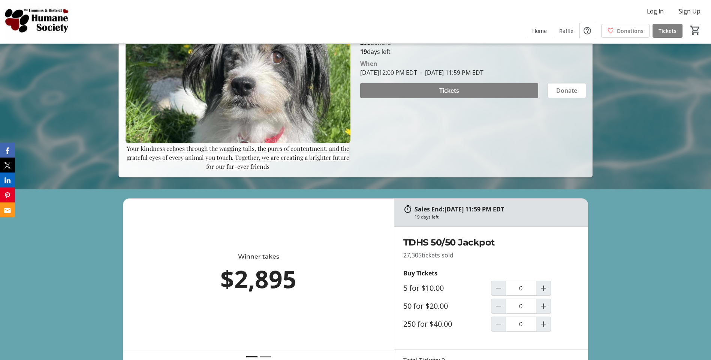
scroll to position [187, 0]
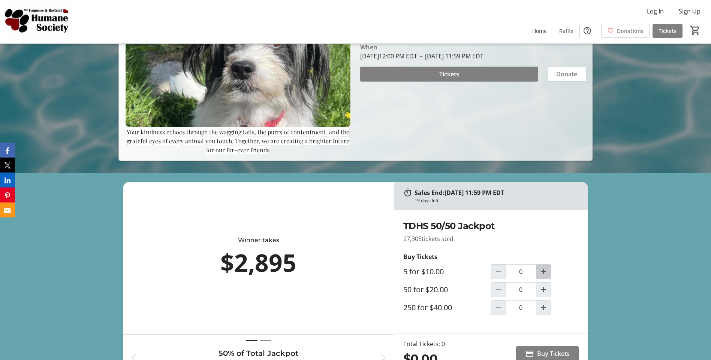
click at [542, 272] on mat-icon "Increment by one" at bounding box center [543, 271] width 9 height 9
type input "1"
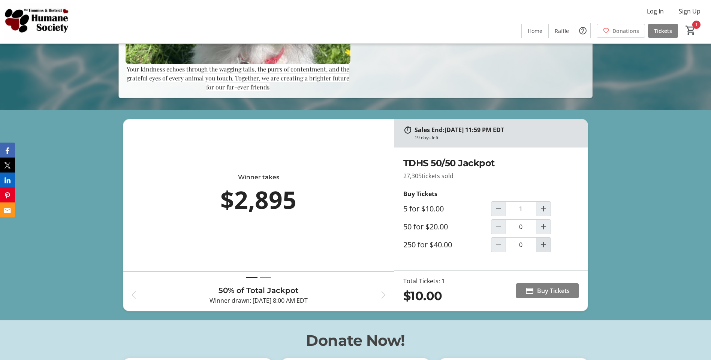
scroll to position [262, 0]
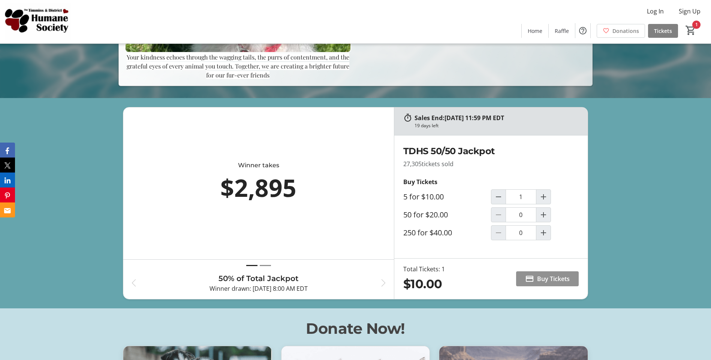
click at [537, 279] on span "Buy Tickets" at bounding box center [553, 279] width 33 height 9
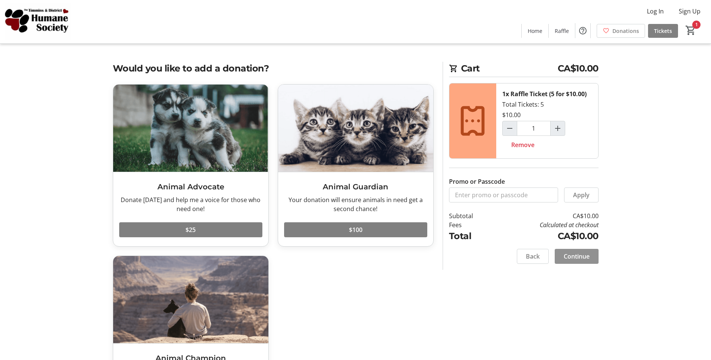
click at [578, 255] on span "Continue" at bounding box center [576, 256] width 26 height 9
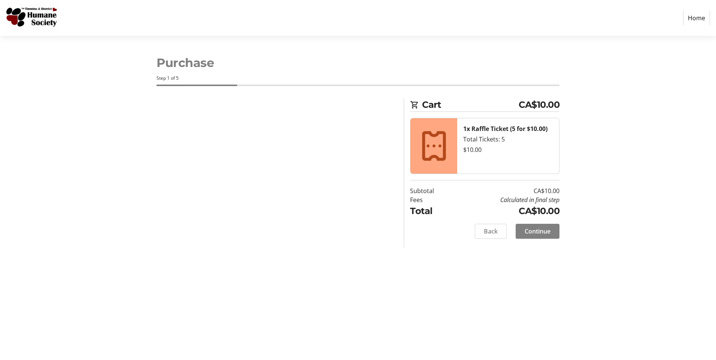
select select "CA"
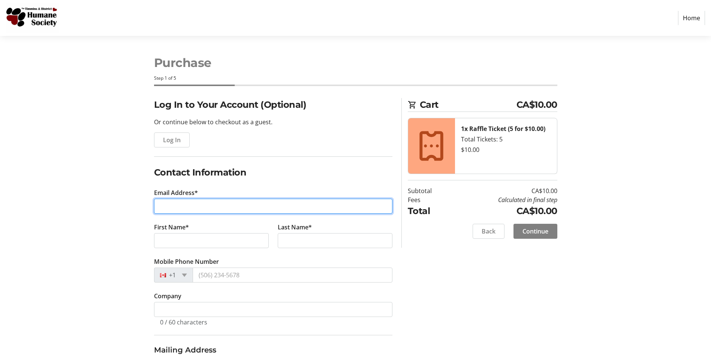
click at [160, 211] on input "Email Address*" at bounding box center [273, 206] width 238 height 15
type input "[EMAIL_ADDRESS][DOMAIN_NAME]"
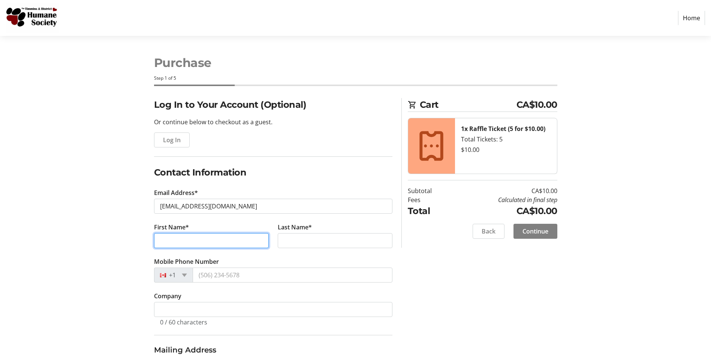
type input "[PERSON_NAME]"
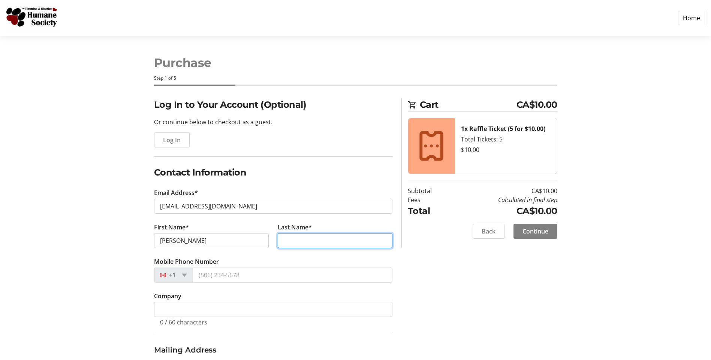
type input "Morissette"
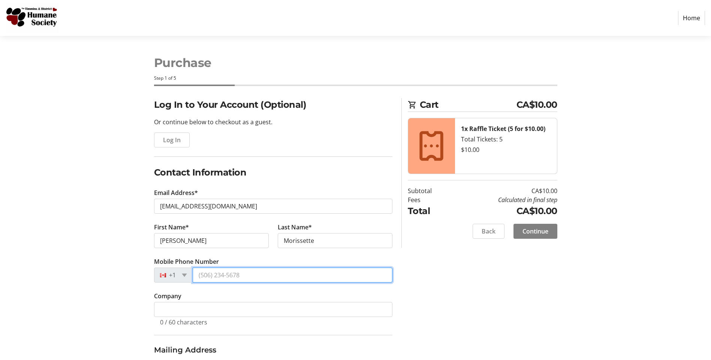
type input "[PHONE_NUMBER]"
type input "[GEOGRAPHIC_DATA]"
type input "Timmins"
select select "ON"
type input "P4n3c4"
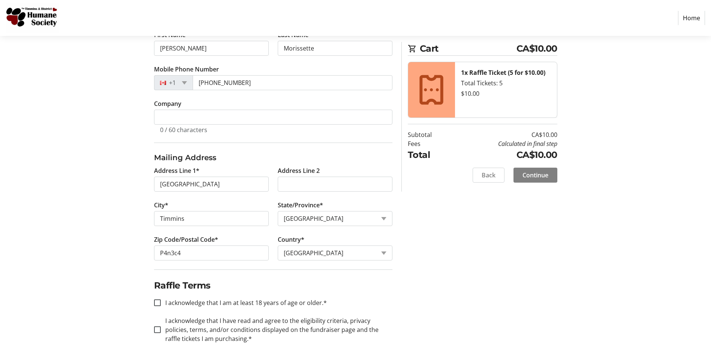
scroll to position [194, 0]
click at [157, 301] on input "I acknowledge that I am at least 18 years of age or older.*" at bounding box center [157, 302] width 7 height 7
checkbox input "true"
click at [156, 330] on input "I acknowledge that I have read and agree to the eligibility criteria, privacy p…" at bounding box center [157, 329] width 7 height 7
checkbox input "true"
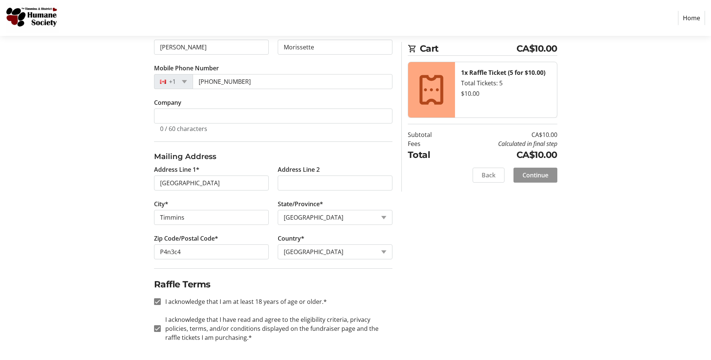
click at [527, 174] on span "Continue" at bounding box center [535, 175] width 26 height 9
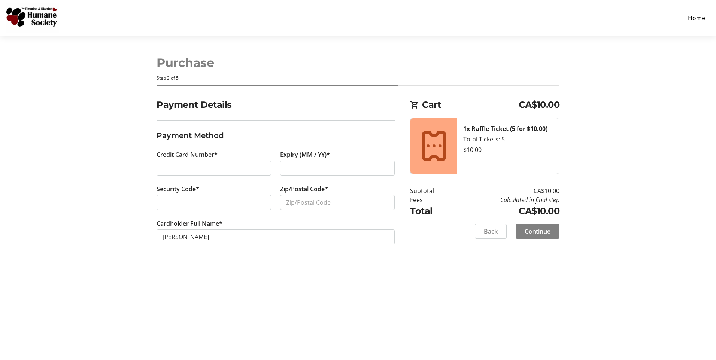
click at [170, 175] on div at bounding box center [214, 168] width 115 height 15
click at [291, 162] on div at bounding box center [337, 168] width 115 height 15
click at [284, 207] on input "Zip/Postal Code*" at bounding box center [337, 202] width 115 height 15
type input "p4n3c4"
click at [528, 231] on span "Continue" at bounding box center [538, 231] width 26 height 9
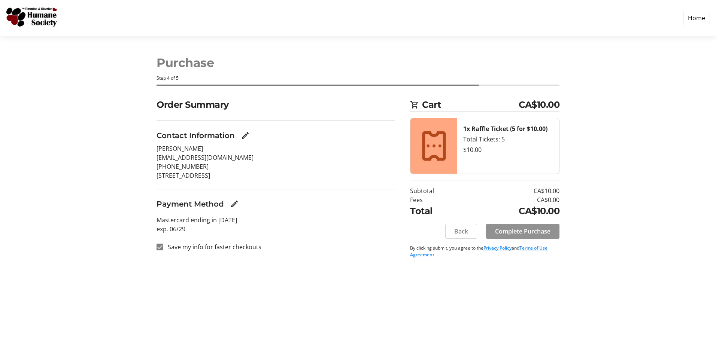
click at [514, 232] on span "Complete Purchase" at bounding box center [522, 231] width 55 height 9
